Goal: Information Seeking & Learning: Learn about a topic

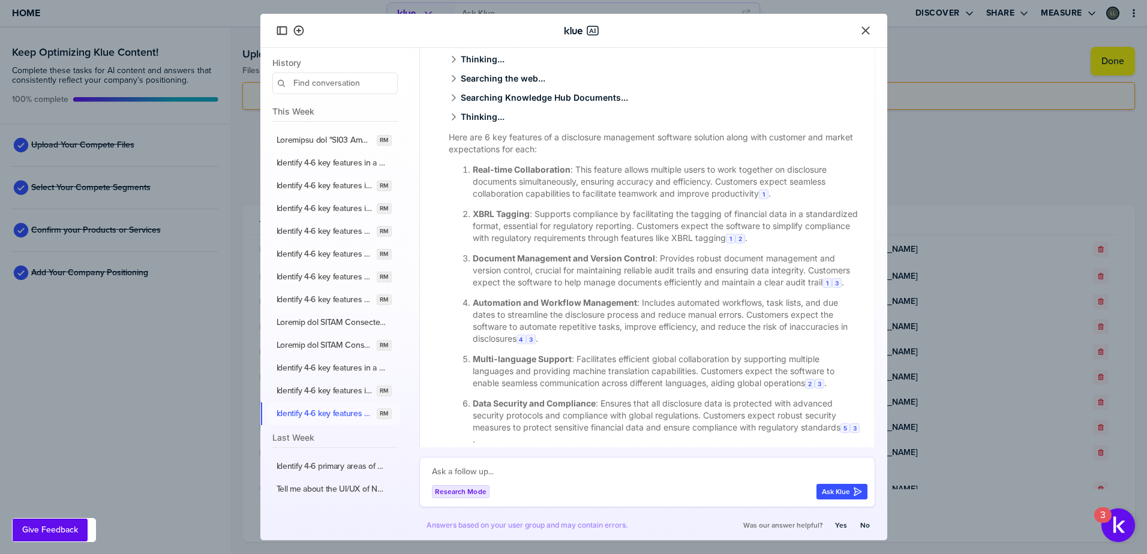
scroll to position [168, 0]
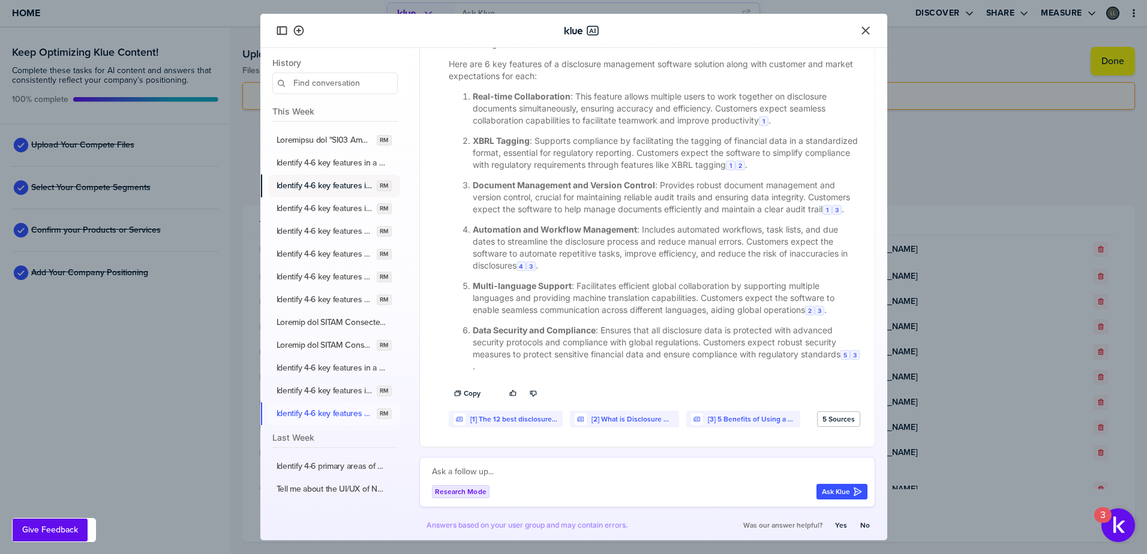
click at [337, 192] on button "Identify 4-6 key features in a policy and procedure management software solutio…" at bounding box center [334, 186] width 132 height 23
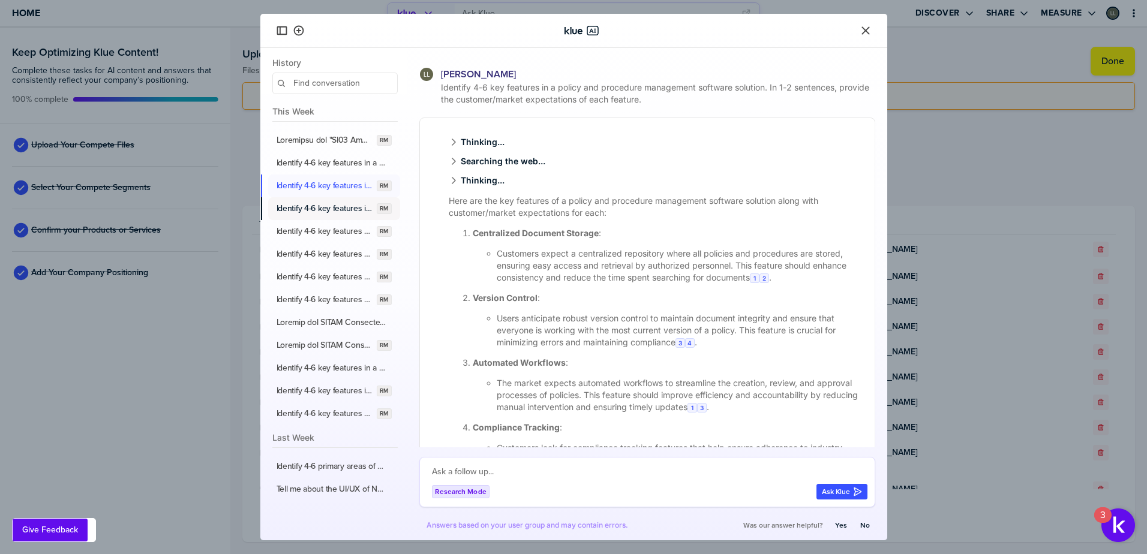
click at [332, 211] on label "Identify 4-6 key features in a compliance training and associated learning mana…" at bounding box center [325, 208] width 96 height 11
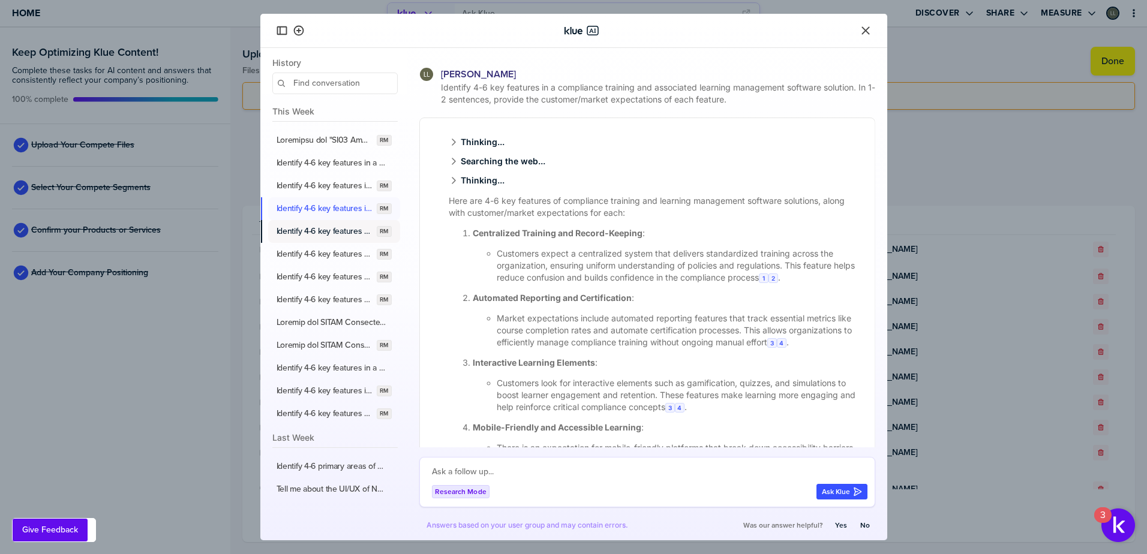
click at [324, 236] on label "Identify 4-6 key features for an integrated risk management software solution, …" at bounding box center [325, 231] width 96 height 11
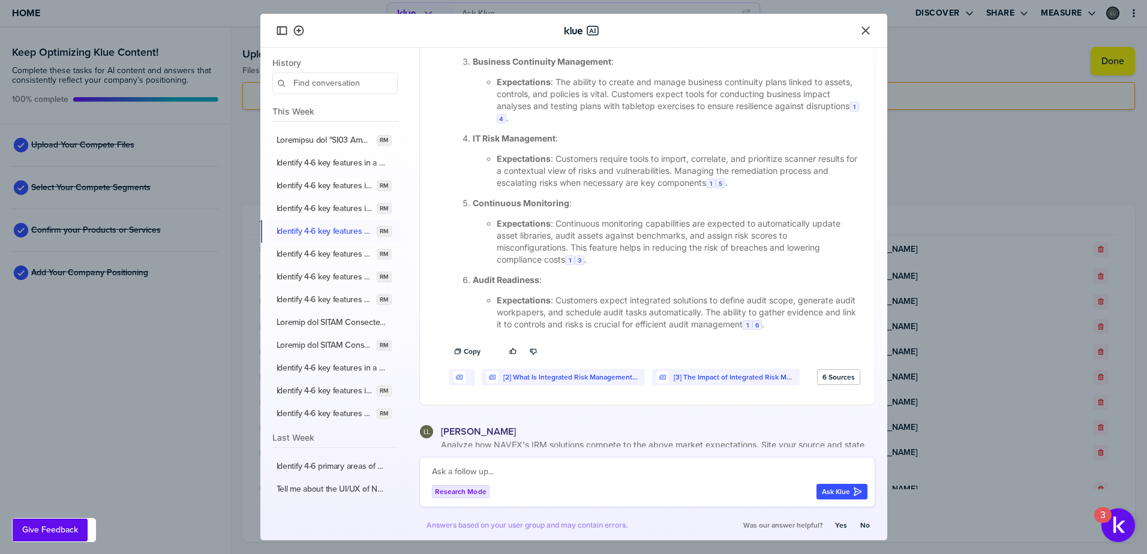
scroll to position [360, 0]
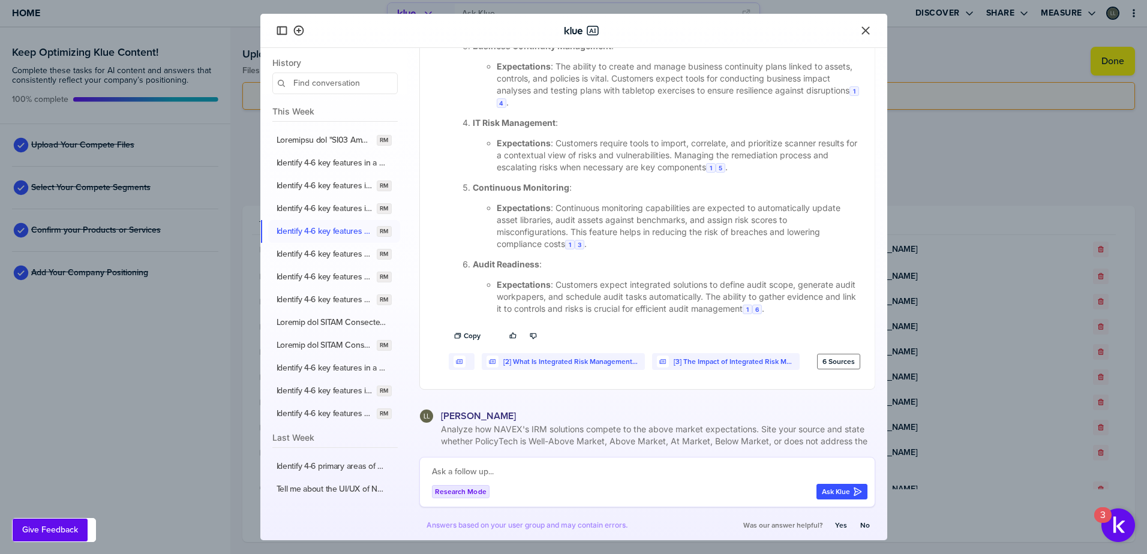
click at [823, 363] on label "6 Sources" at bounding box center [839, 362] width 32 height 10
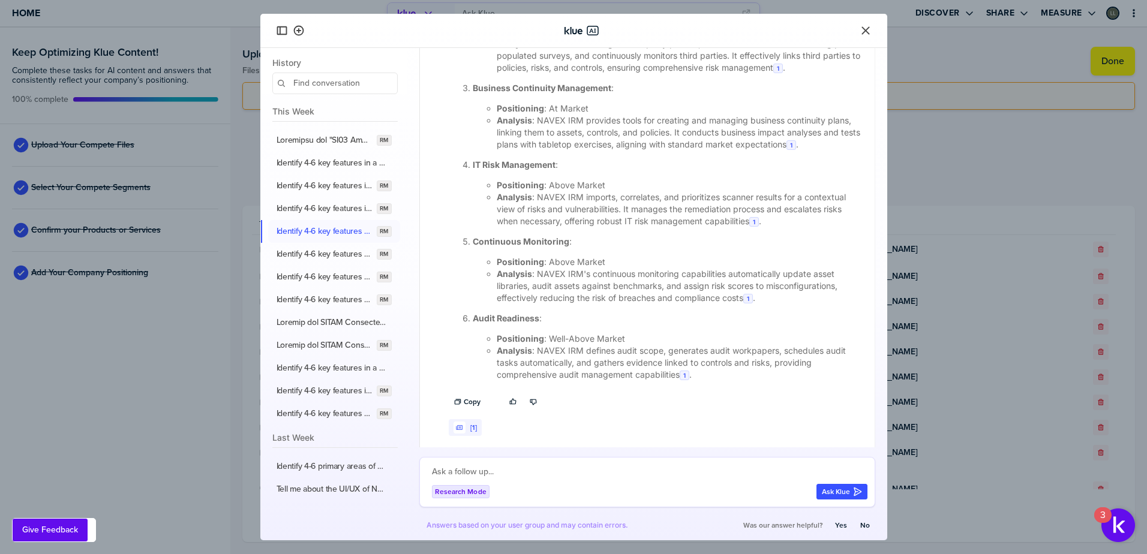
scroll to position [1320, 0]
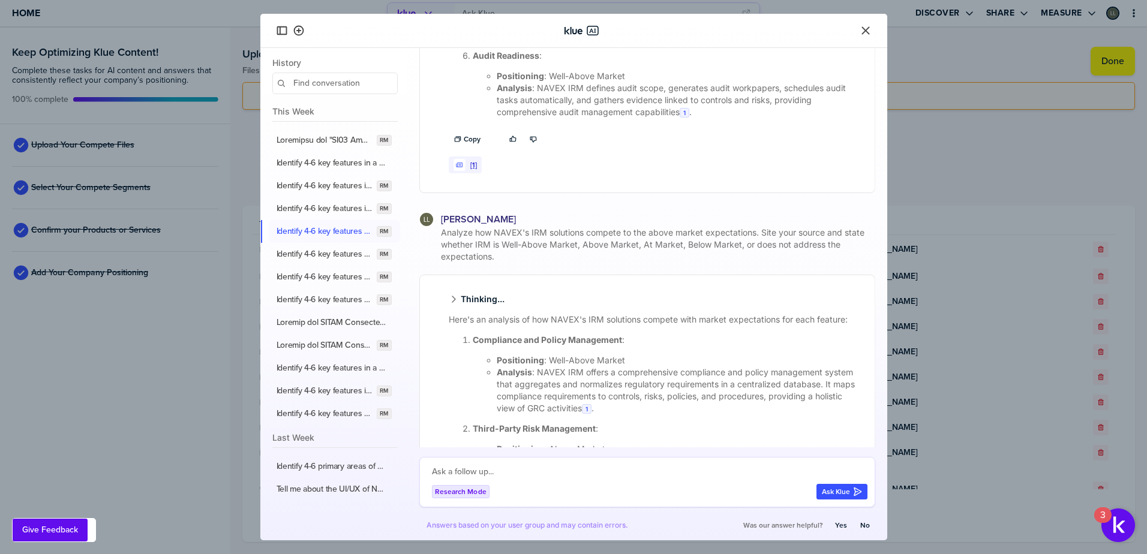
click at [473, 170] on link "[1]" at bounding box center [473, 165] width 7 height 9
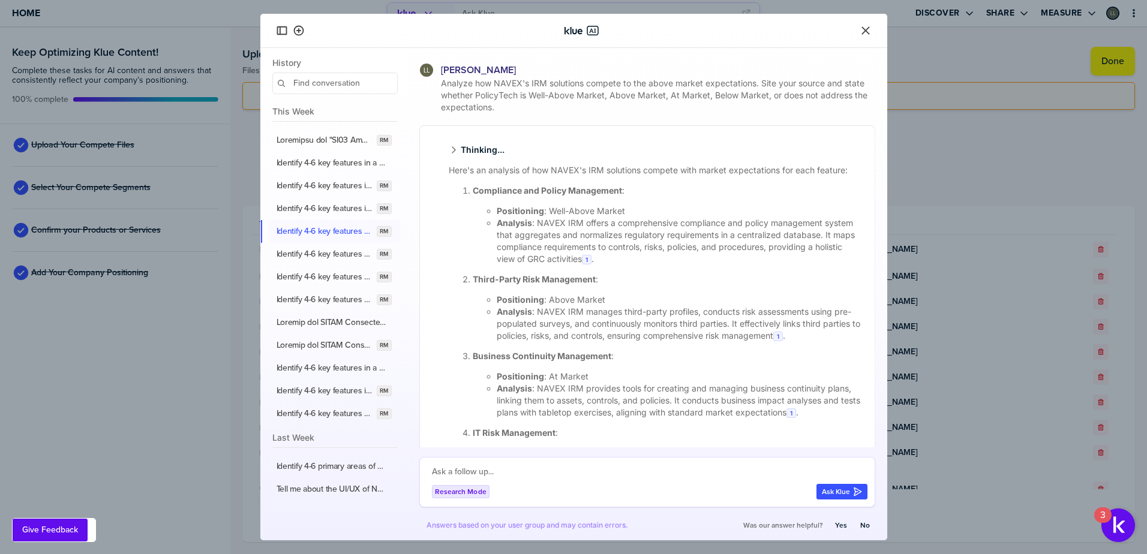
scroll to position [802, 0]
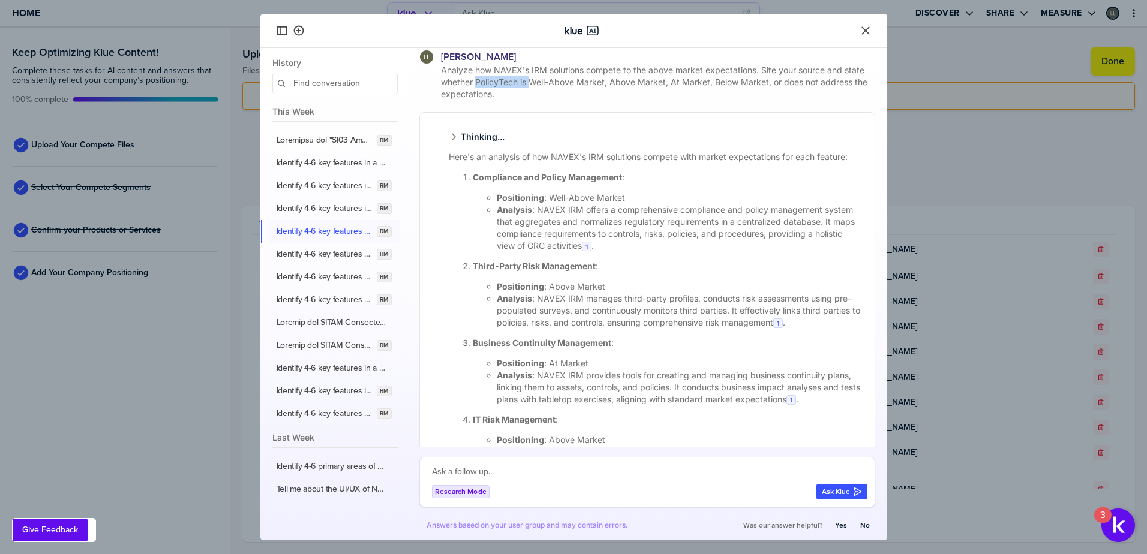
drag, startPoint x: 477, startPoint y: 80, endPoint x: 532, endPoint y: 81, distance: 55.2
click at [532, 81] on span "Analyze how NAVEX's IRM solutions compete to the above market expectations. Sit…" at bounding box center [657, 82] width 437 height 36
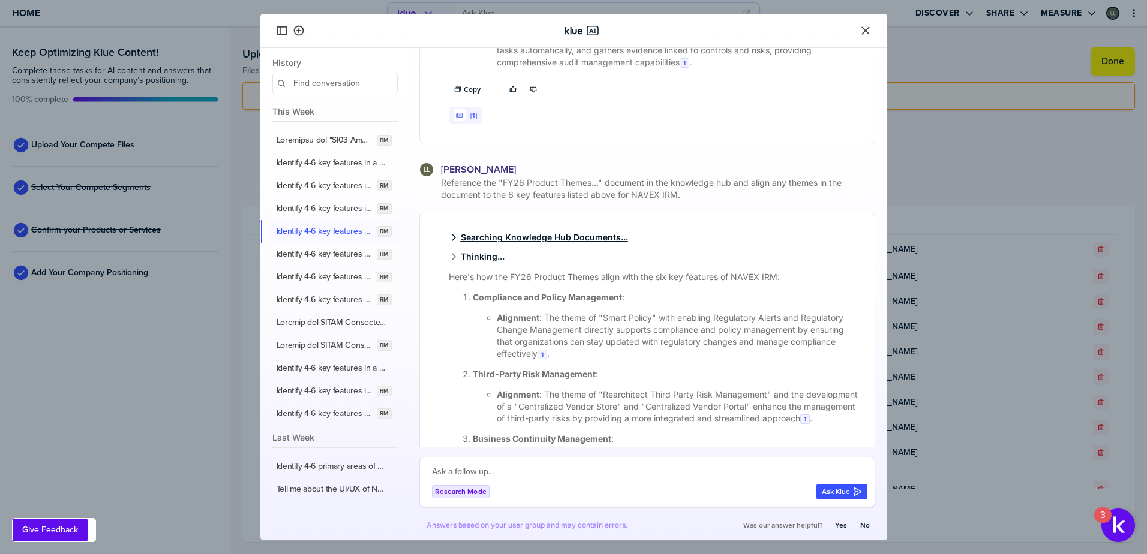
scroll to position [2156, 0]
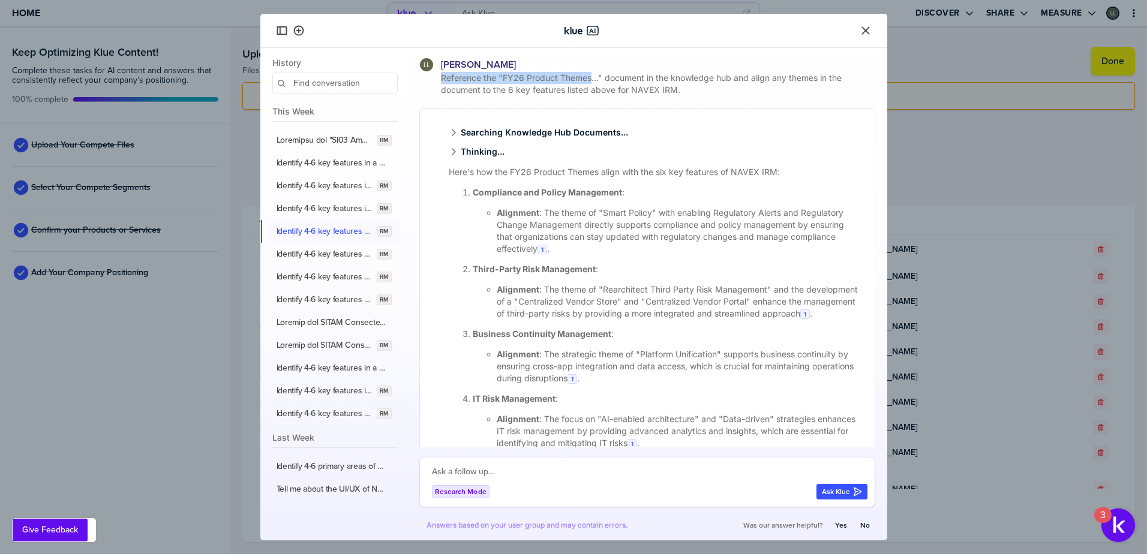
drag, startPoint x: 441, startPoint y: 101, endPoint x: 592, endPoint y: 100, distance: 151.2
click at [592, 96] on span "Reference the "FY26 Product Themes..." document in the knowledge hub and align …" at bounding box center [657, 84] width 437 height 24
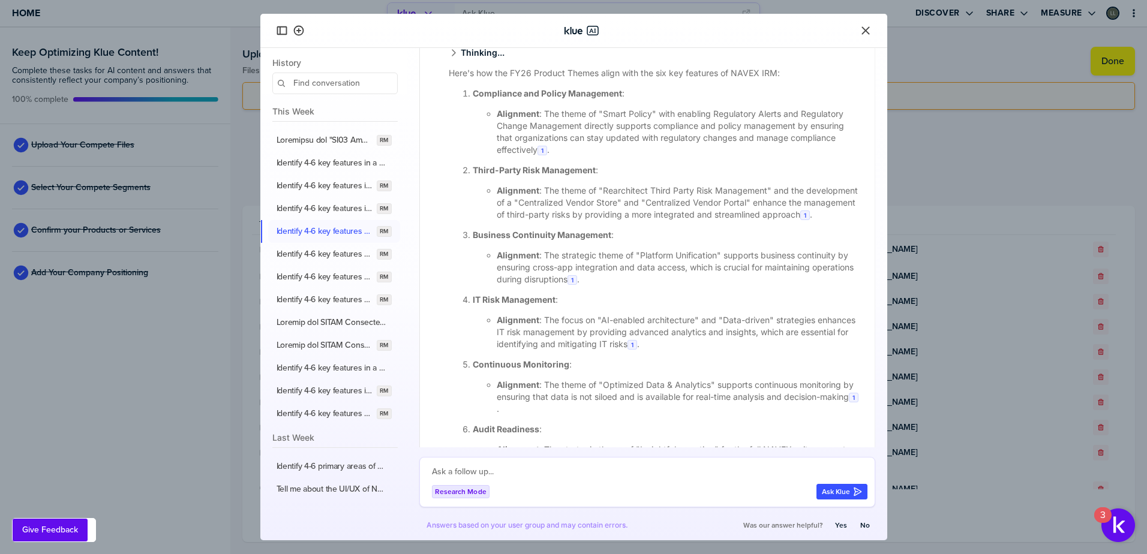
scroll to position [2276, 0]
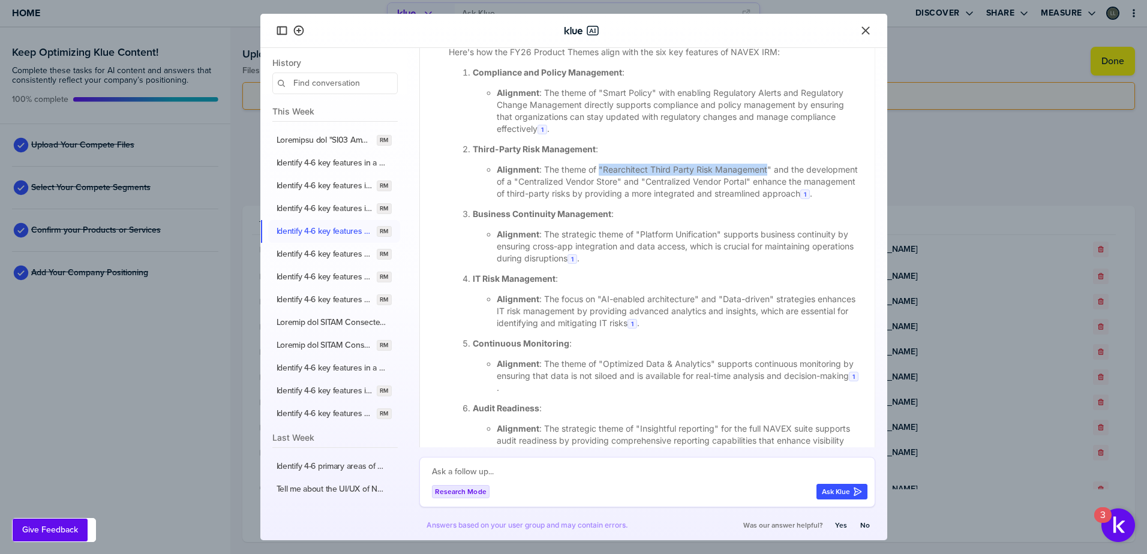
drag, startPoint x: 601, startPoint y: 193, endPoint x: 769, endPoint y: 196, distance: 168.6
click at [769, 196] on li "Alignment : The theme of "Rearchitect Third Party Risk Management" and the deve…" at bounding box center [679, 182] width 364 height 36
click at [867, 29] on icon "Close" at bounding box center [866, 31] width 12 height 12
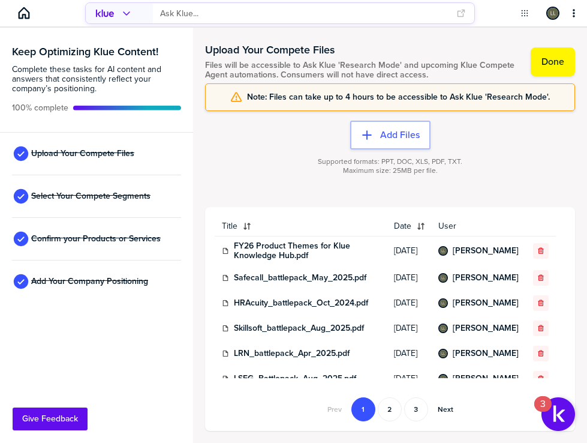
click at [172, 12] on input "primary" at bounding box center [304, 14] width 289 height 20
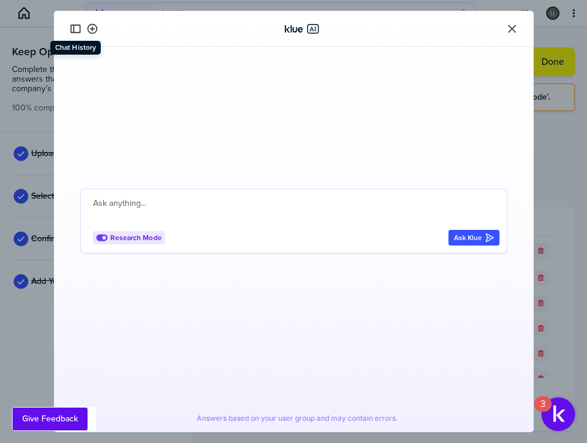
click at [80, 29] on icon "button" at bounding box center [75, 29] width 10 height 8
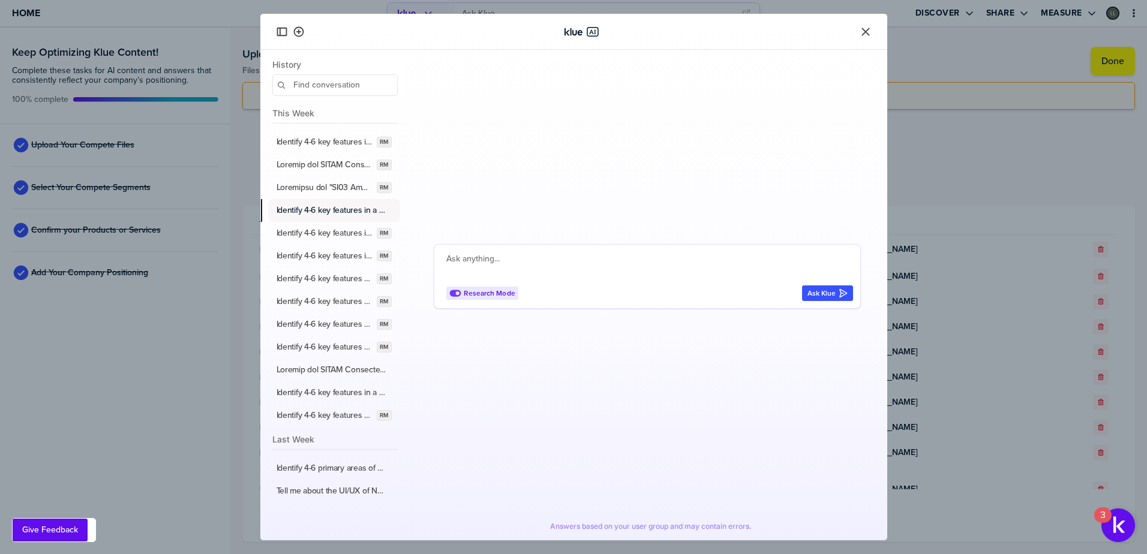
click at [322, 214] on label "Identify 4-6 key features in a third-party screening and assessment risk manage…" at bounding box center [332, 210] width 110 height 11
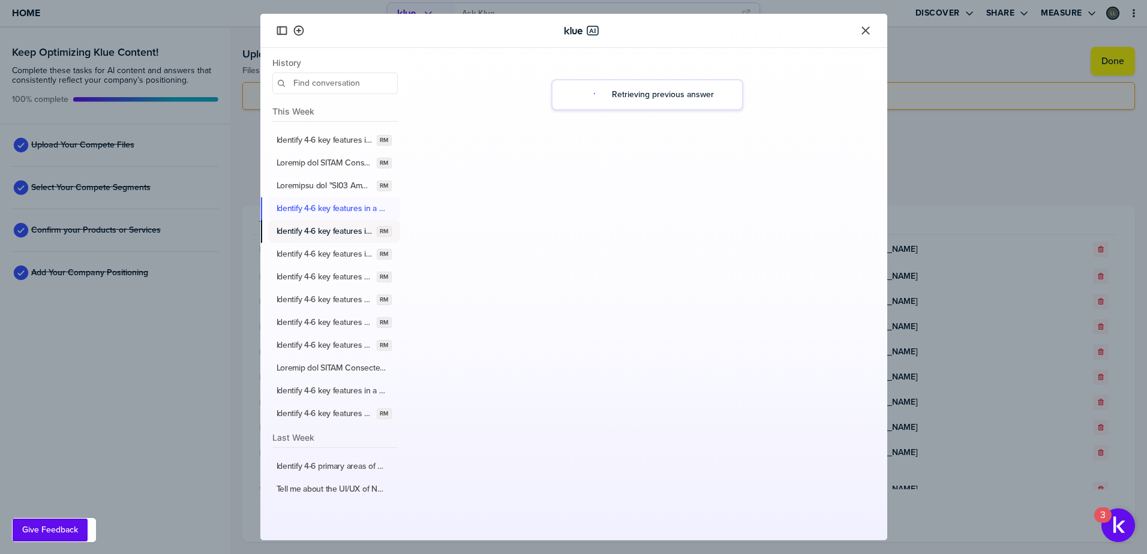
scroll to position [143, 0]
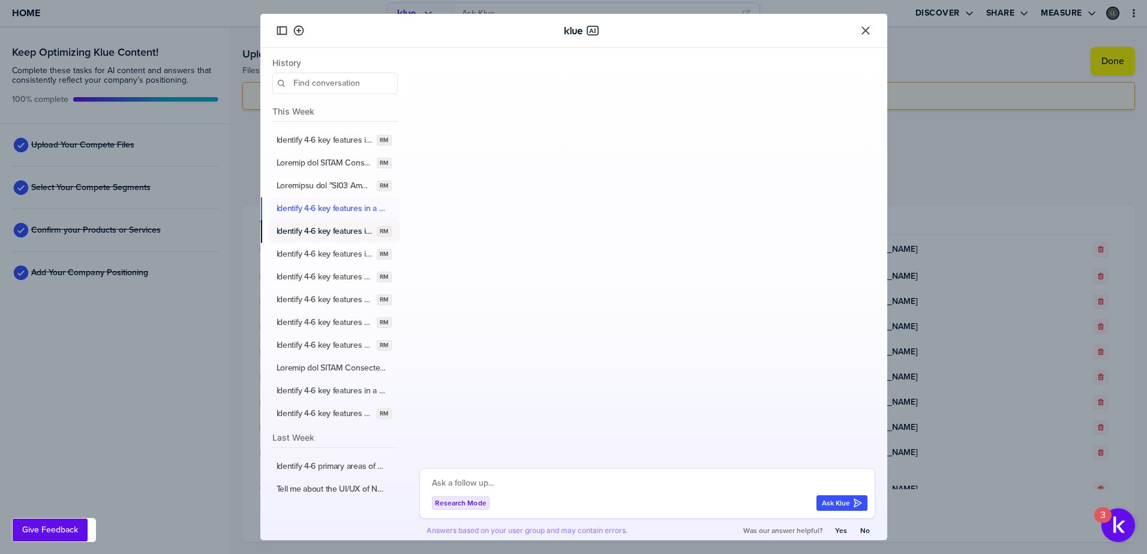
click at [322, 236] on div "This Week Identify 4-6 key features in a conflict of interest disclosure manage…" at bounding box center [333, 262] width 147 height 326
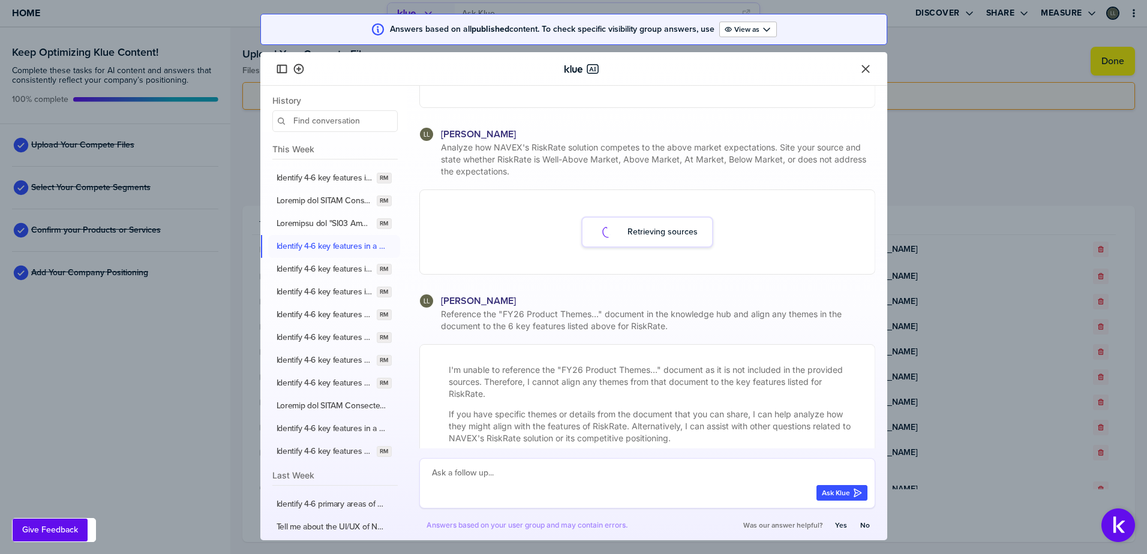
scroll to position [341, 0]
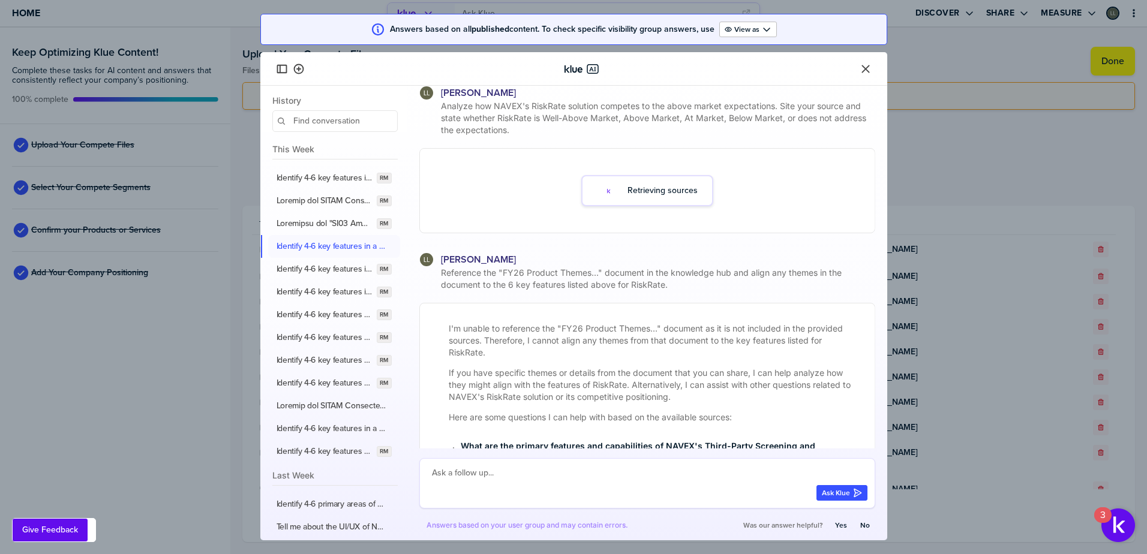
click at [320, 253] on button "Identify 4-6 key features in a third-party screening and assessment risk manage…" at bounding box center [334, 246] width 132 height 23
click at [323, 272] on label "Identify 4-6 key features in a policy and procedure management software solutio…" at bounding box center [325, 269] width 96 height 11
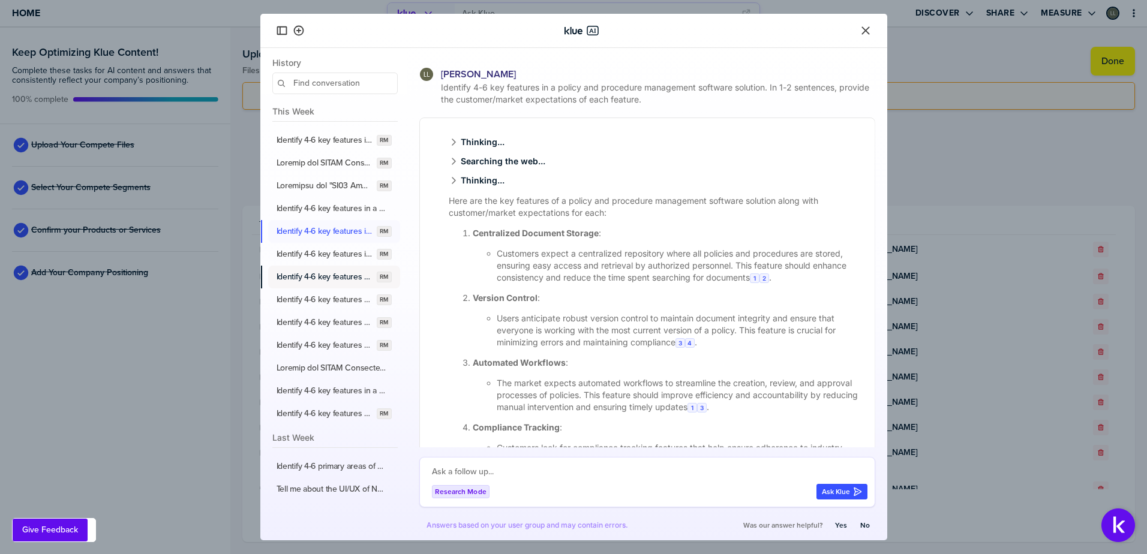
scroll to position [341, 0]
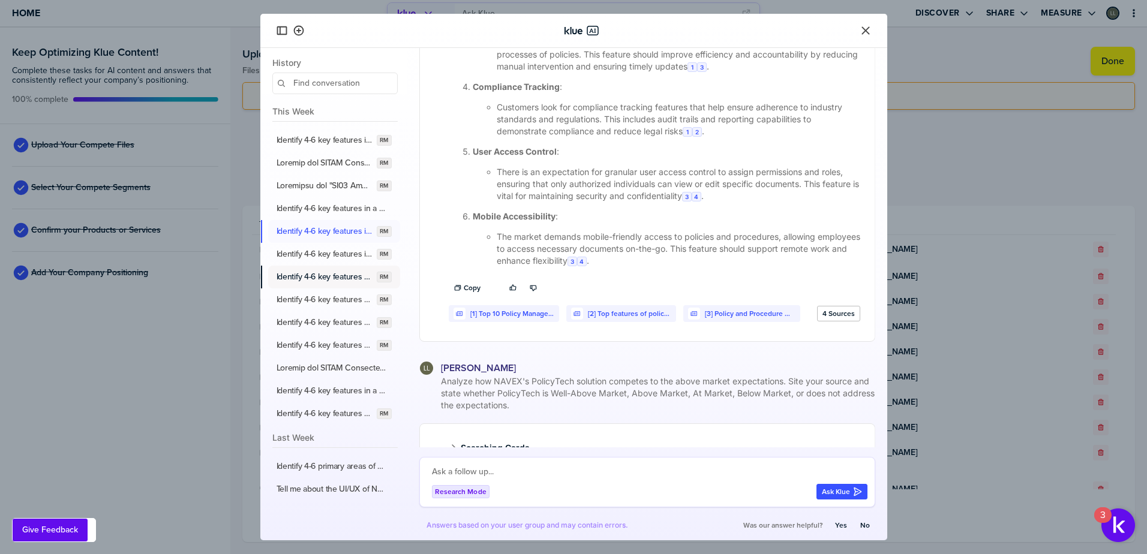
click at [328, 276] on label "Identify 4-6 key features for an integrated risk management software solution, …" at bounding box center [325, 277] width 96 height 11
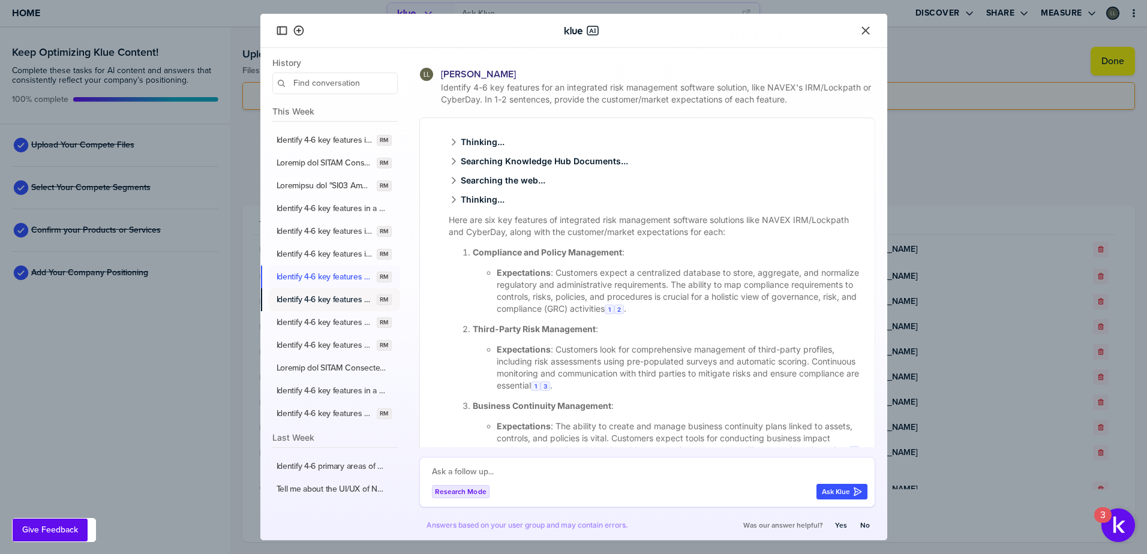
click at [330, 302] on label "Identify 4-6 key features for a SMB whistleblowing solution like NAVEX's Whistl…" at bounding box center [325, 300] width 96 height 11
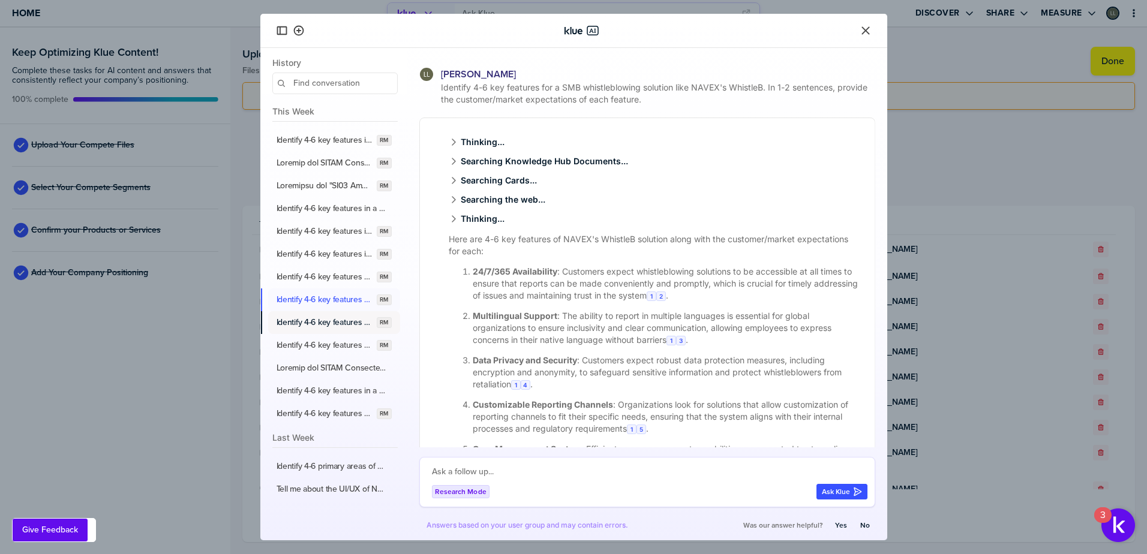
click at [328, 323] on label "Identify 4-6 key features for a SaaS GRC Platform solution like NAVEX's NAVEX O…" at bounding box center [325, 322] width 96 height 11
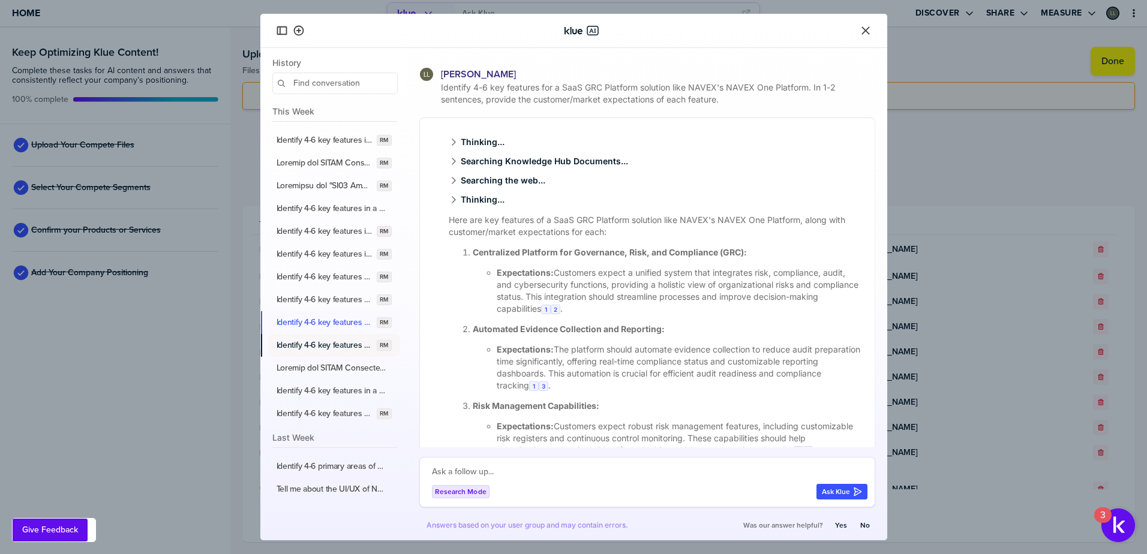
click at [327, 348] on label "Identify 4-6 key features for a SaaS GRC insights and benchmarking capabilities…" at bounding box center [325, 345] width 96 height 11
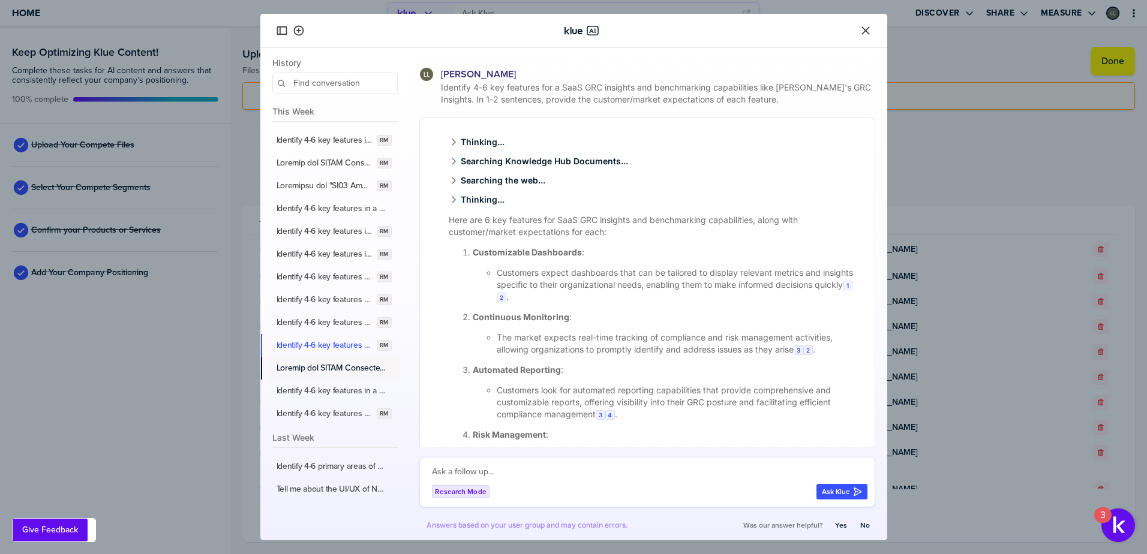
click at [328, 364] on label "button" at bounding box center [332, 368] width 110 height 11
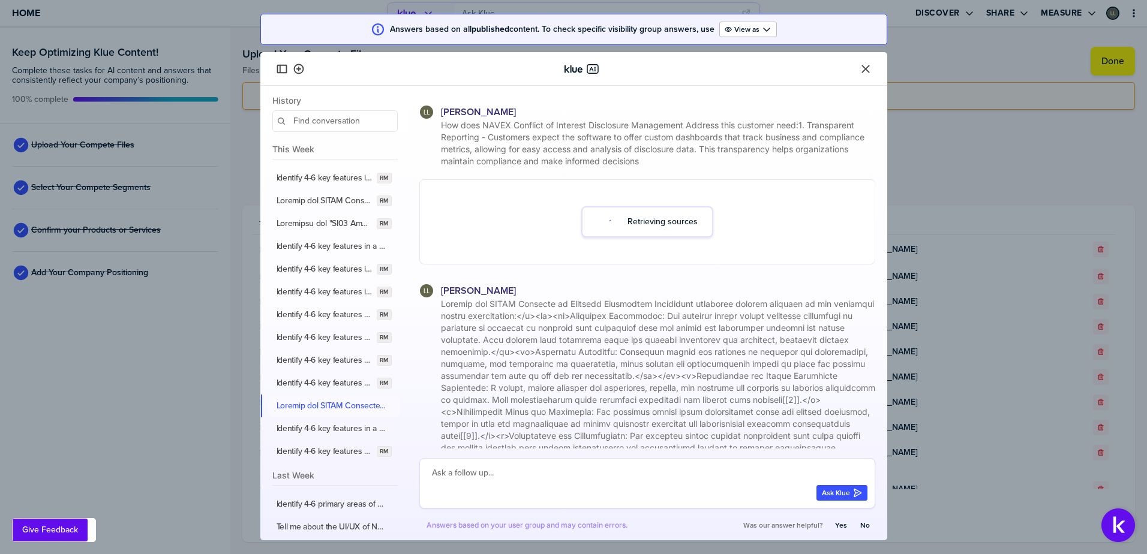
scroll to position [19, 0]
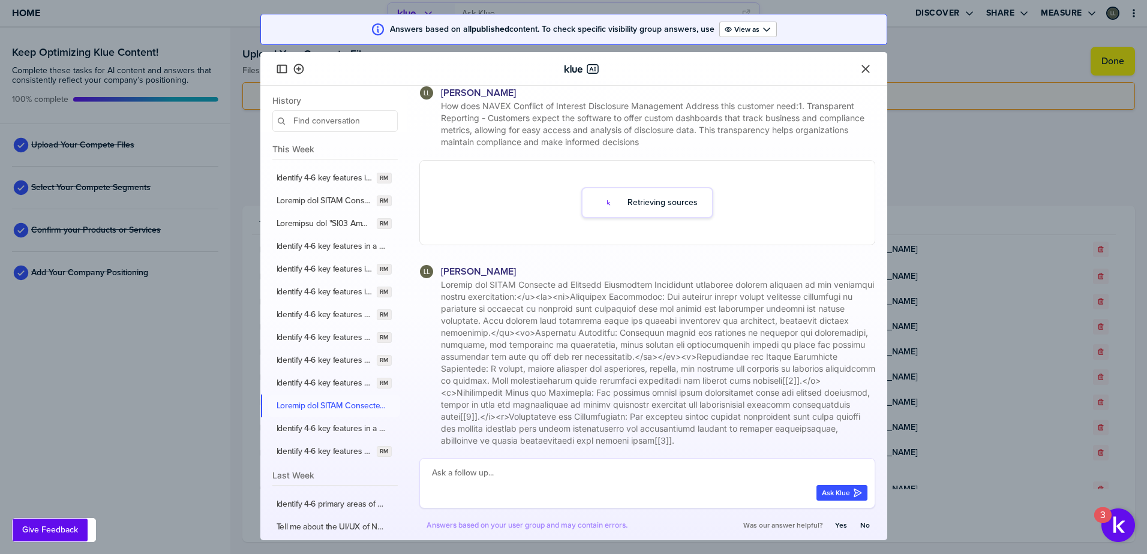
click at [329, 395] on button "button" at bounding box center [334, 406] width 132 height 23
click at [334, 427] on label "Identify 4-6 key features in a whistleblowing/incident management software solu…" at bounding box center [332, 429] width 110 height 11
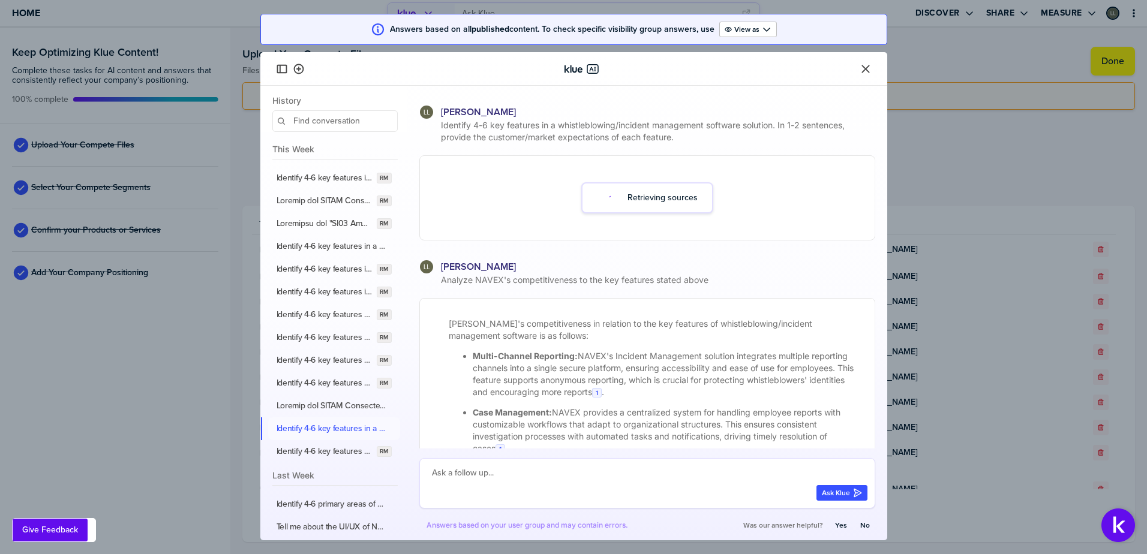
scroll to position [19, 0]
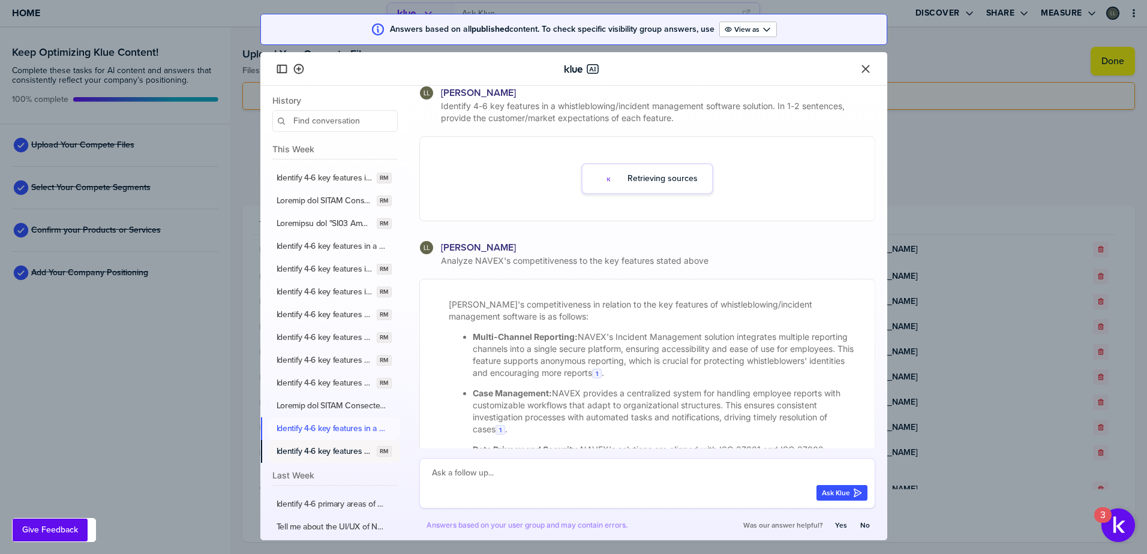
click at [328, 449] on label "Identify 4-6 key features of a disclosure management software solution. In 1-2 …" at bounding box center [325, 451] width 96 height 11
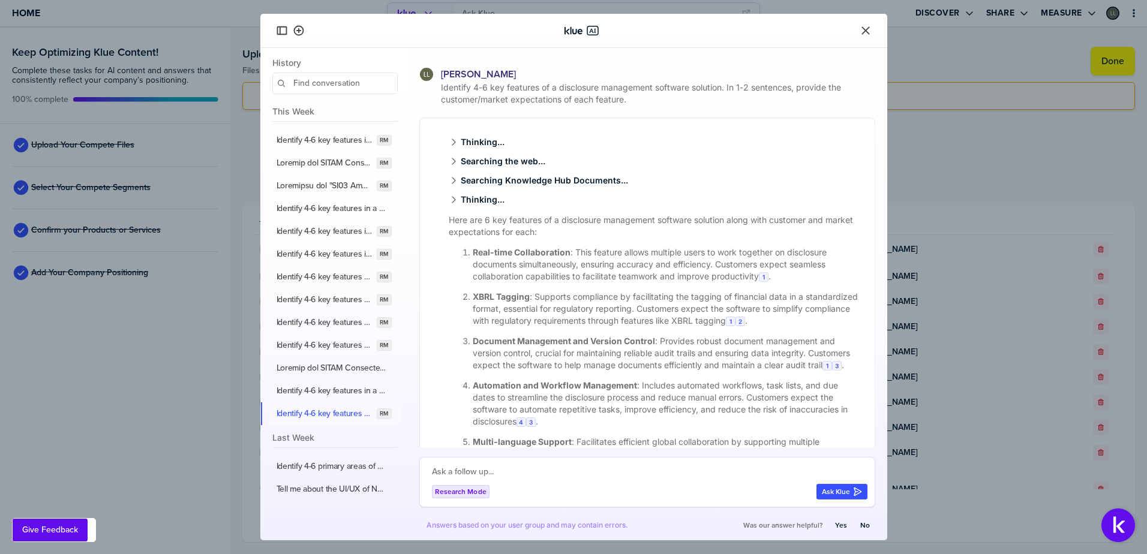
scroll to position [19, 0]
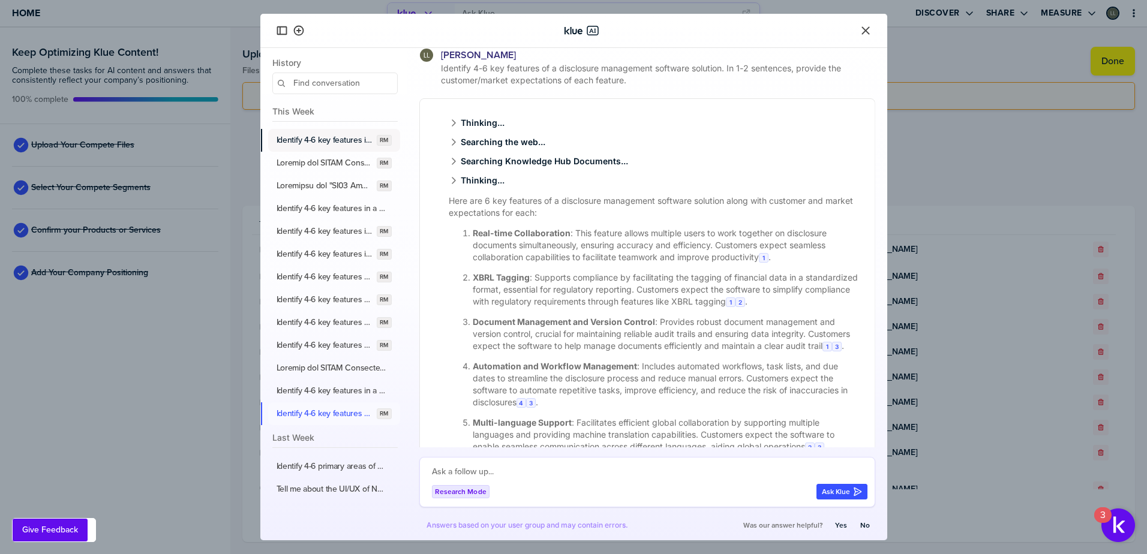
click at [327, 131] on button "Identify 4-6 key features in a conflict of interest disclosure management softw…" at bounding box center [334, 140] width 132 height 23
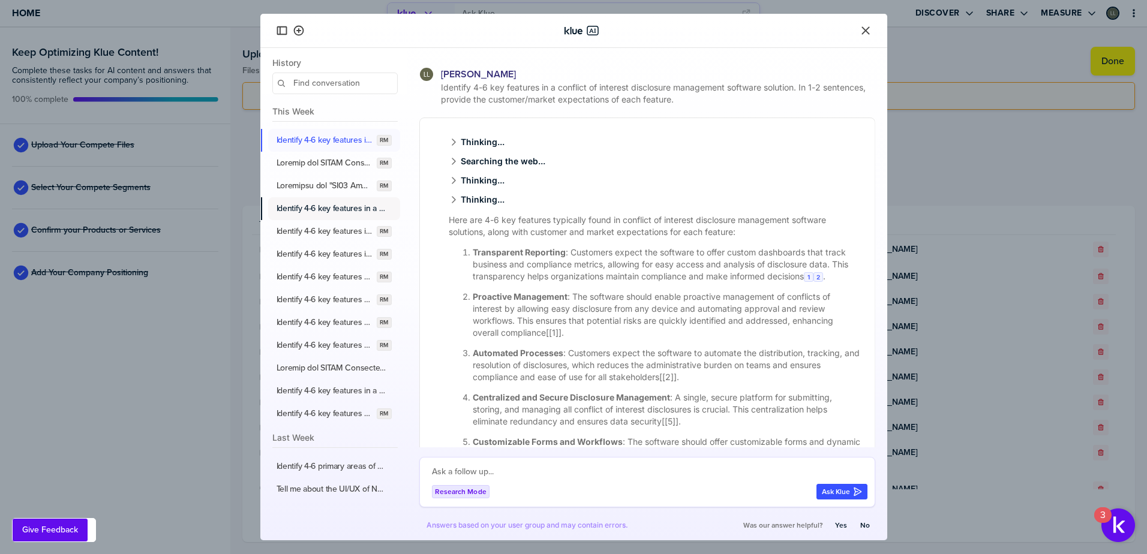
click at [337, 205] on label "Identify 4-6 key features in a third-party screening and assessment risk manage…" at bounding box center [332, 208] width 110 height 11
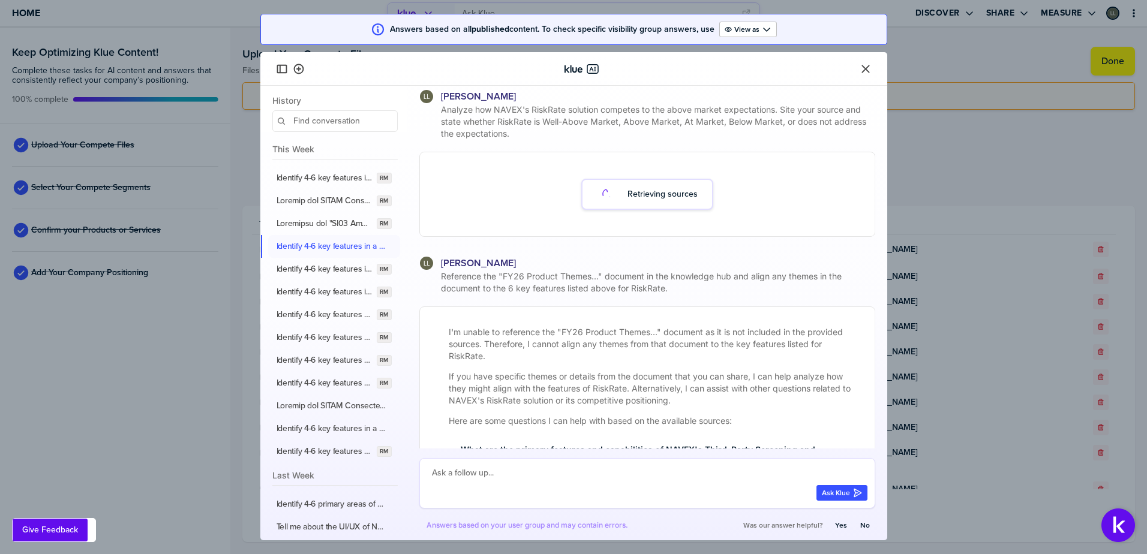
scroll to position [341, 0]
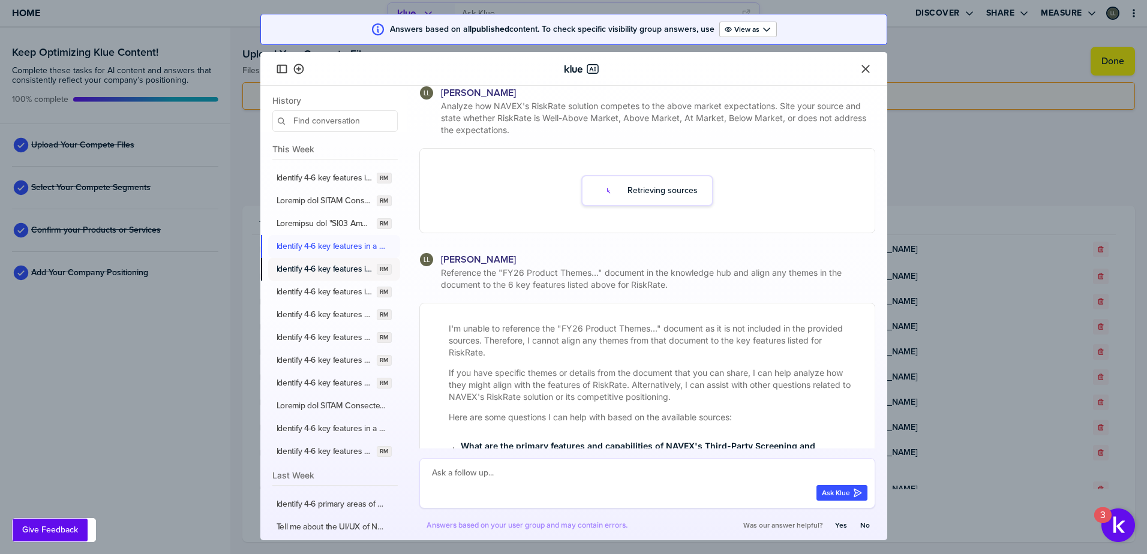
click at [333, 270] on label "Identify 4-6 key features in a policy and procedure management software solutio…" at bounding box center [325, 269] width 96 height 11
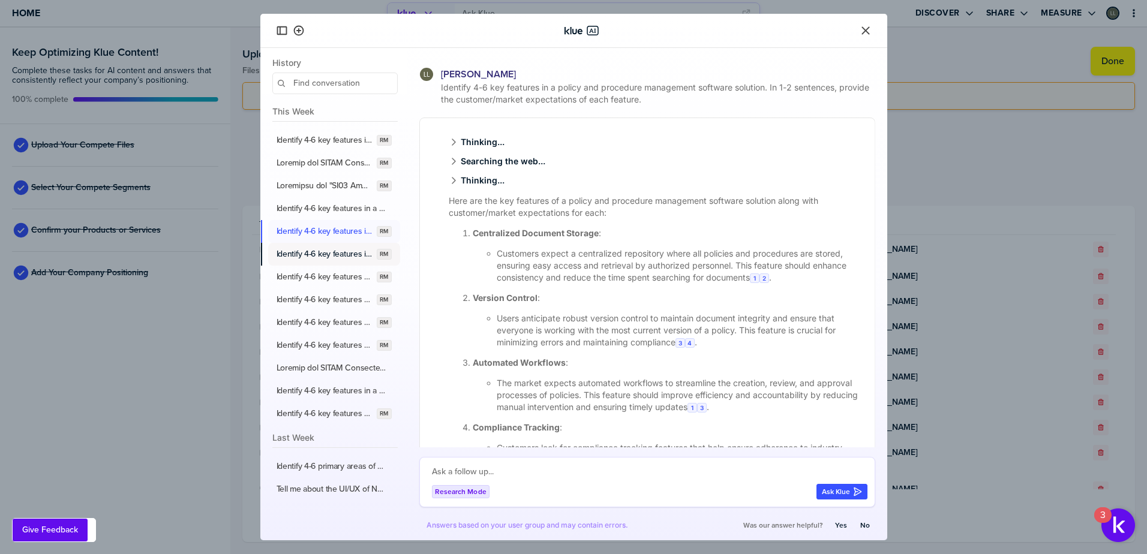
scroll to position [341, 0]
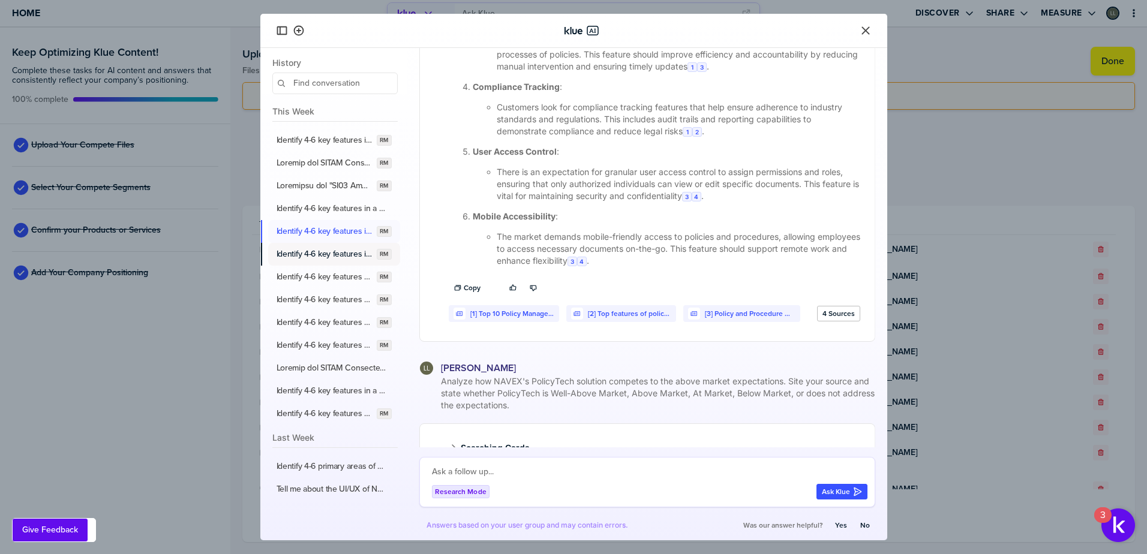
click at [335, 255] on label "Identify 4-6 key features in a compliance training and associated learning mana…" at bounding box center [325, 254] width 96 height 11
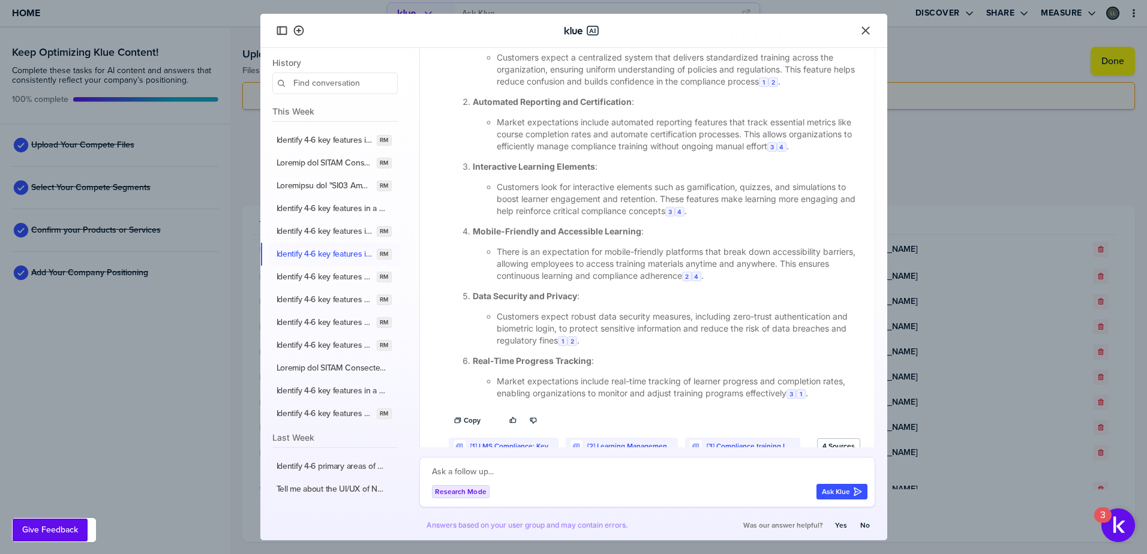
scroll to position [300, 0]
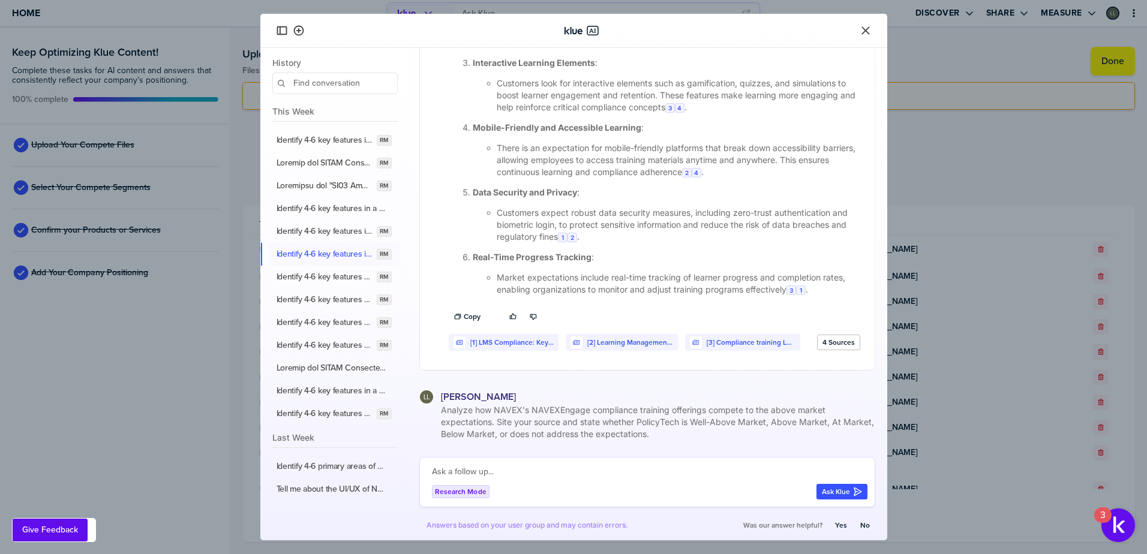
drag, startPoint x: 728, startPoint y: 350, endPoint x: 744, endPoint y: 35, distance: 314.9
click at [744, 35] on div at bounding box center [574, 30] width 598 height 19
drag, startPoint x: 690, startPoint y: 121, endPoint x: 594, endPoint y: 130, distance: 95.8
click at [594, 130] on ol "Centralized Training and Record-Keeping : Customers expect a centralized system…" at bounding box center [655, 111] width 412 height 368
